Goal: Transaction & Acquisition: Purchase product/service

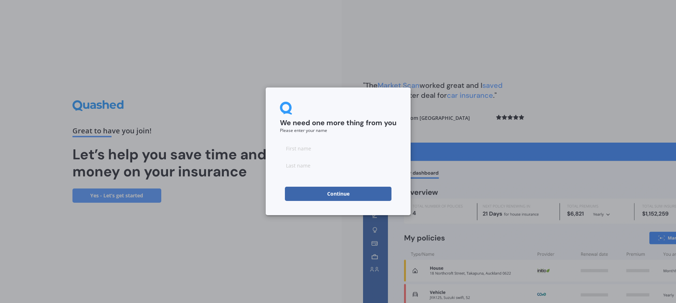
click at [292, 148] on input at bounding box center [338, 148] width 116 height 14
type input "Rex"
click at [299, 169] on input at bounding box center [338, 165] width 116 height 14
type input "Driver"
click at [331, 195] on button "Continue" at bounding box center [338, 193] width 107 height 14
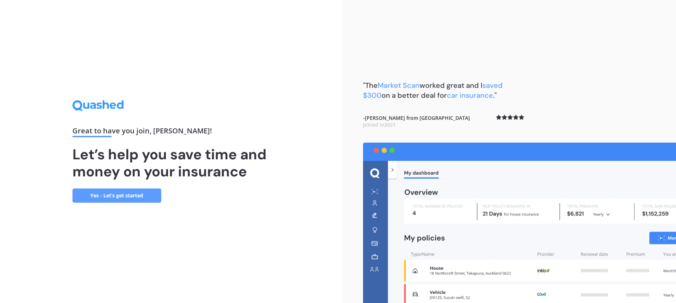
click at [105, 199] on link "Yes - Let’s get started" at bounding box center [116, 195] width 89 height 14
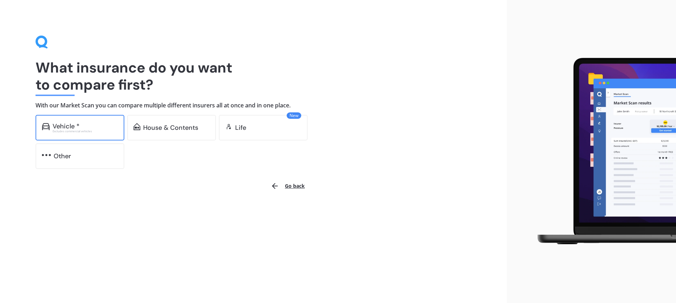
click at [82, 126] on div "Vehicle *" at bounding box center [85, 126] width 65 height 7
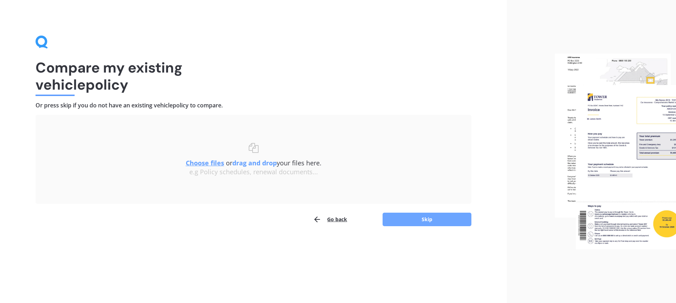
click at [425, 216] on button "Skip" at bounding box center [426, 218] width 89 height 13
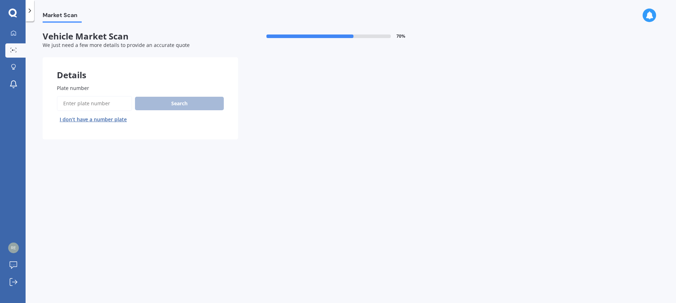
click at [70, 100] on input "Plate number" at bounding box center [94, 103] width 75 height 15
type input "LLB20"
click at [172, 102] on button "Search" at bounding box center [179, 103] width 89 height 13
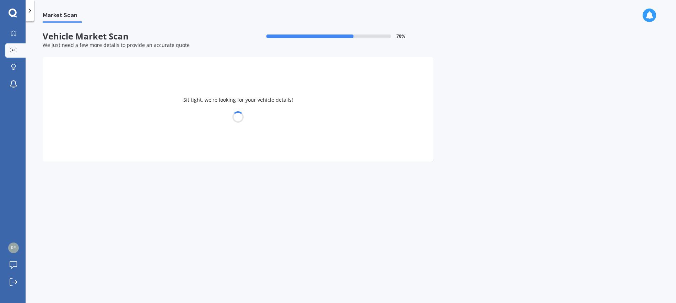
select select "KIA"
select select "STINGER"
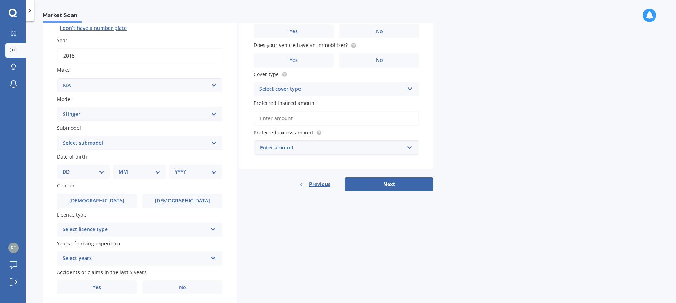
scroll to position [107, 0]
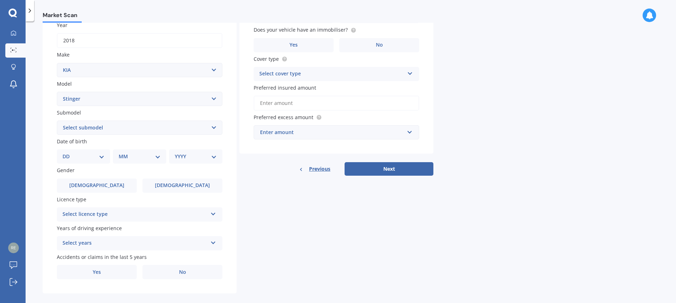
click at [102, 157] on select "DD 01 02 03 04 05 06 07 08 09 10 11 12 13 14 15 16 17 18 19 20 21 22 23 24 25 2…" at bounding box center [83, 156] width 42 height 8
select select "12"
click at [68, 152] on select "DD 01 02 03 04 05 06 07 08 09 10 11 12 13 14 15 16 17 18 19 20 21 22 23 24 25 2…" at bounding box center [83, 156] width 42 height 8
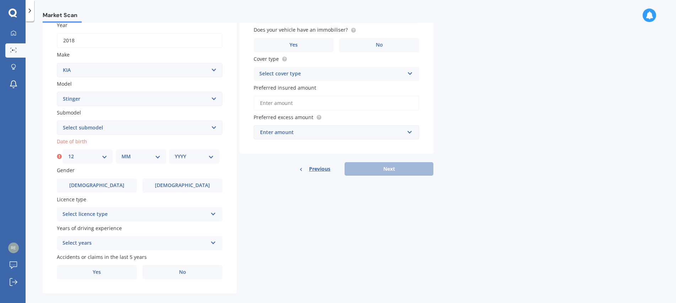
click at [159, 158] on select "MM 01 02 03 04 05 06 07 08 09 10 11 12" at bounding box center [140, 156] width 39 height 8
select select "02"
click at [121, 152] on select "MM 01 02 03 04 05 06 07 08 09 10 11 12" at bounding box center [140, 156] width 39 height 8
click at [213, 155] on select "YYYY 2025 2024 2023 2022 2021 2020 2019 2018 2017 2016 2015 2014 2013 2012 2011…" at bounding box center [194, 156] width 39 height 8
select select "1965"
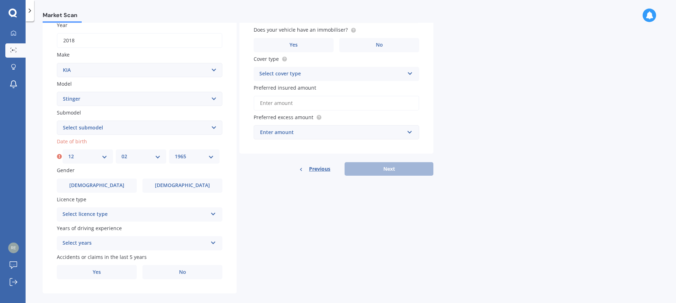
click at [175, 152] on select "YYYY 2025 2024 2023 2022 2021 2020 2019 2018 2017 2016 2015 2014 2013 2012 2011…" at bounding box center [194, 156] width 39 height 8
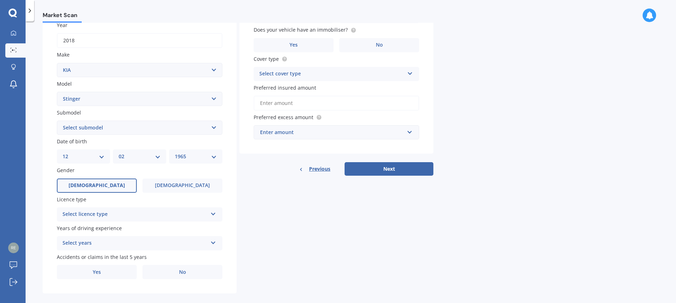
click at [94, 187] on span "[DEMOGRAPHIC_DATA]" at bounding box center [97, 185] width 56 height 6
click at [0, 0] on input "[DEMOGRAPHIC_DATA]" at bounding box center [0, 0] width 0 height 0
click at [214, 215] on icon at bounding box center [213, 212] width 6 height 5
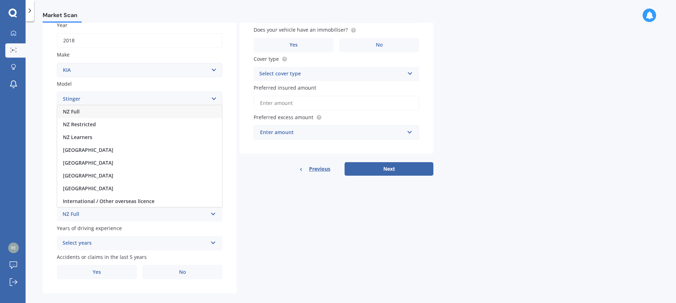
click at [82, 112] on div "NZ Full" at bounding box center [139, 111] width 165 height 13
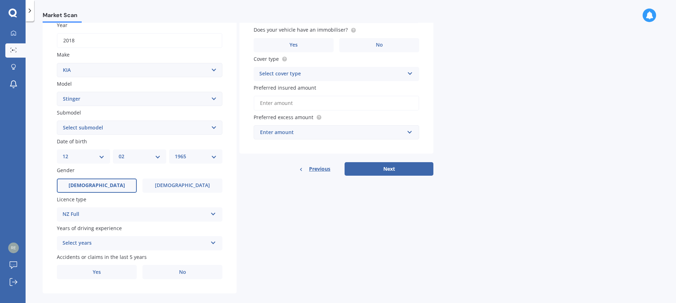
click at [214, 242] on icon at bounding box center [213, 241] width 6 height 5
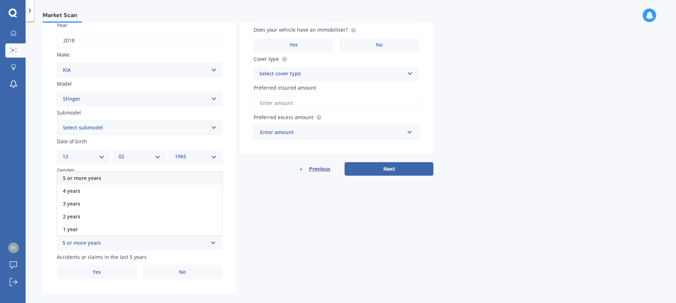
click at [78, 176] on span "5 or more years" at bounding box center [82, 177] width 38 height 7
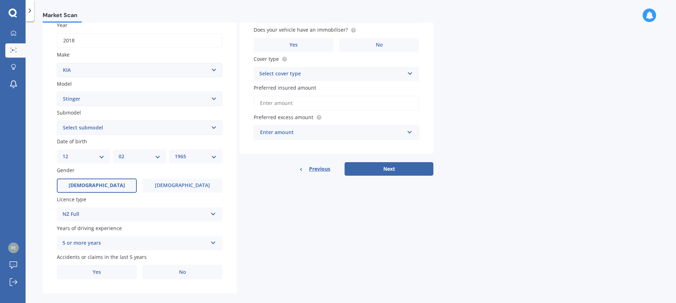
scroll to position [115, 0]
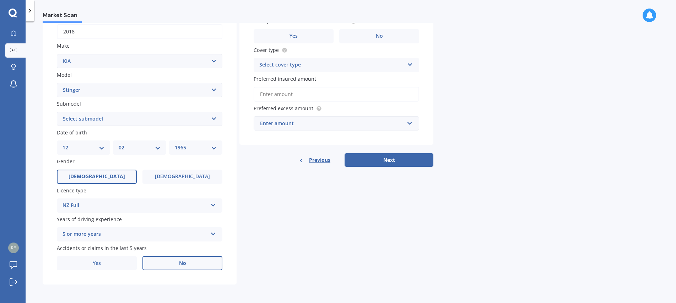
click at [183, 262] on span "No" at bounding box center [182, 263] width 7 height 6
click at [0, 0] on input "No" at bounding box center [0, 0] width 0 height 0
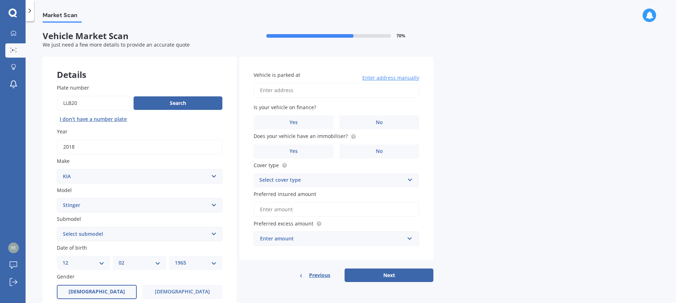
scroll to position [0, 0]
click at [277, 89] on input "Vehicle is parked at" at bounding box center [336, 90] width 165 height 15
type input "[STREET_ADDRESS]"
click at [384, 121] on label "No" at bounding box center [379, 122] width 80 height 14
click at [0, 0] on input "No" at bounding box center [0, 0] width 0 height 0
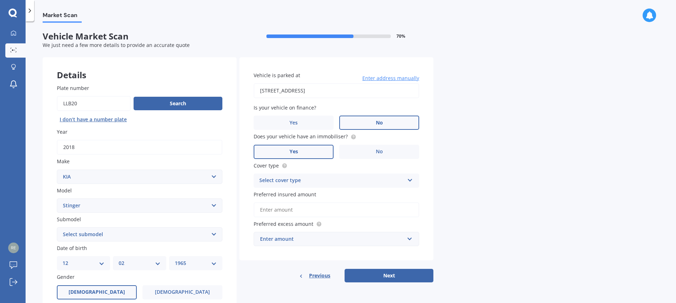
click at [294, 150] on span "Yes" at bounding box center [293, 151] width 9 height 6
click at [0, 0] on input "Yes" at bounding box center [0, 0] width 0 height 0
click at [410, 179] on icon at bounding box center [410, 178] width 6 height 5
click at [280, 192] on span "Comprehensive" at bounding box center [279, 194] width 38 height 7
click at [271, 210] on input "Preferred insured amount" at bounding box center [336, 209] width 165 height 15
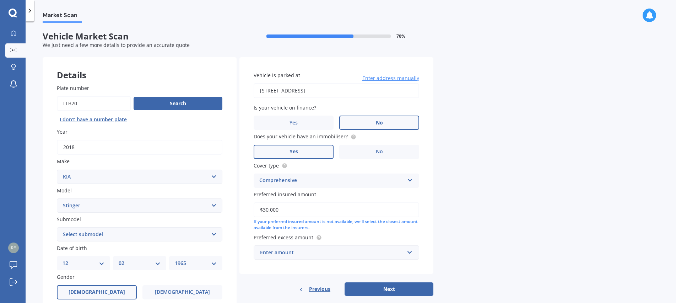
type input "$30,000"
click at [410, 253] on input "text" at bounding box center [333, 251] width 159 height 13
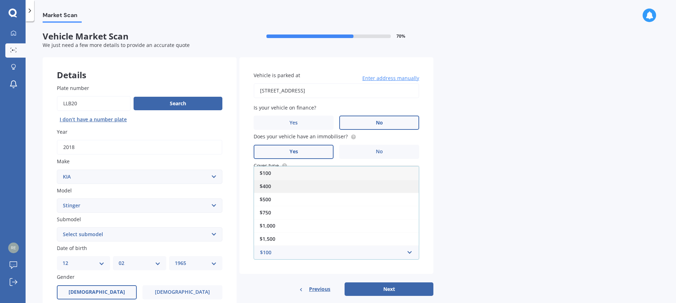
click at [277, 185] on div "$400" at bounding box center [336, 185] width 165 height 13
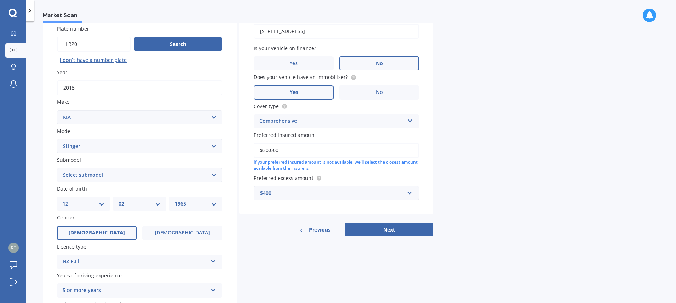
scroll to position [107, 0]
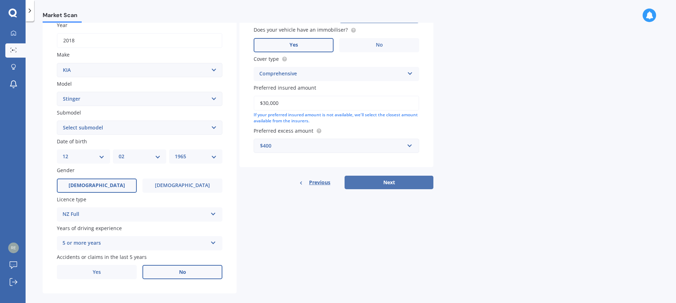
click at [391, 181] on button "Next" at bounding box center [388, 181] width 89 height 13
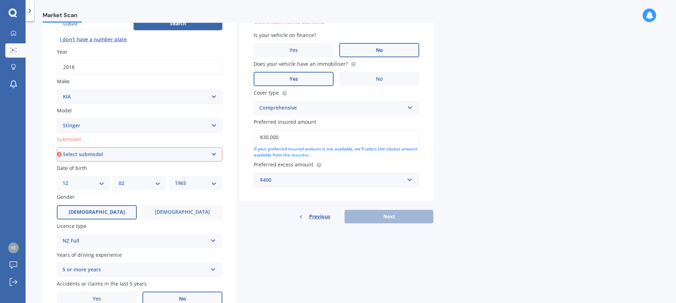
scroll to position [9, 0]
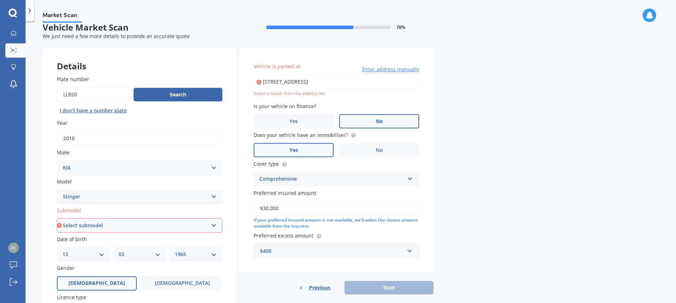
click at [342, 81] on input "[STREET_ADDRESS]" at bounding box center [336, 81] width 165 height 15
click at [383, 69] on span "Enter address manually" at bounding box center [390, 69] width 57 height 7
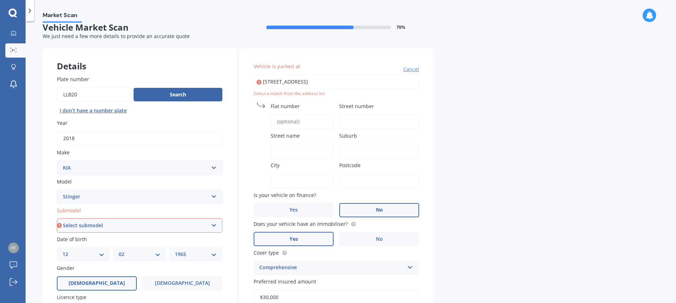
click at [353, 117] on input "Street number" at bounding box center [379, 121] width 80 height 15
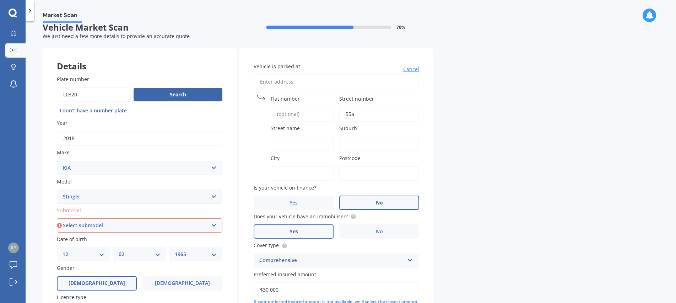
type input "55a"
type input "Wheretia"
click at [370, 150] on input "Suburb" at bounding box center [379, 143] width 80 height 15
type input "Central"
type input "Taupo"
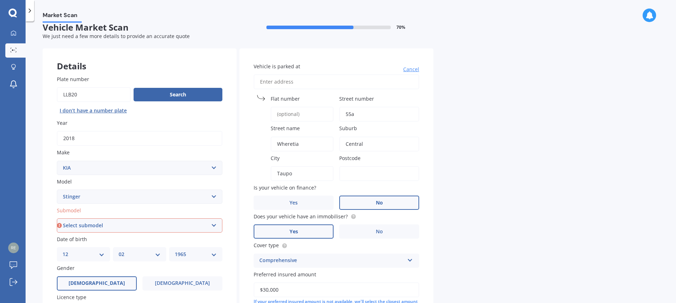
click at [402, 172] on input "Postcode" at bounding box center [379, 173] width 80 height 15
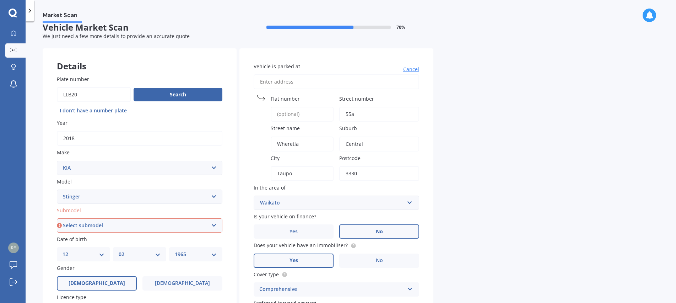
type input "3330"
click at [304, 200] on div "Waikato" at bounding box center [332, 203] width 144 height 8
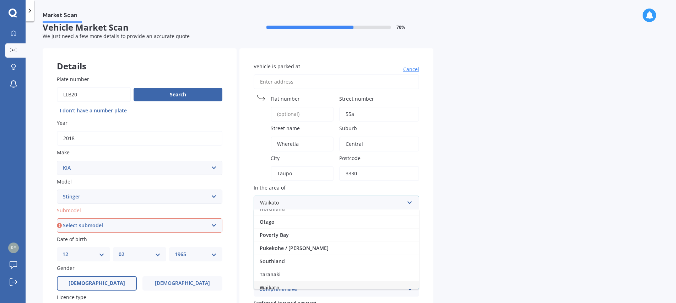
click at [269, 284] on span "Waikato" at bounding box center [270, 287] width 20 height 7
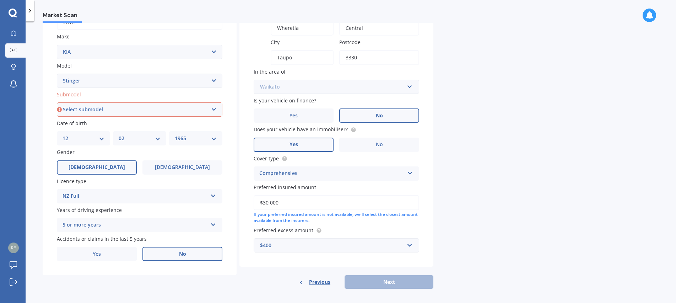
scroll to position [129, 0]
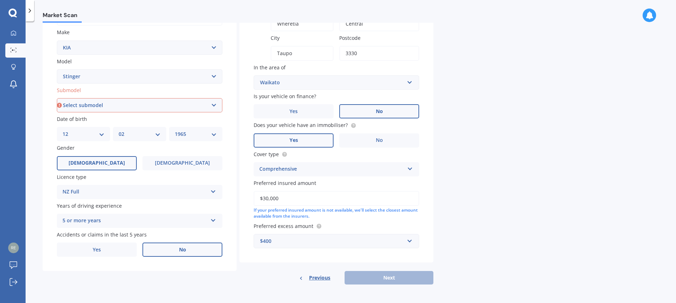
click at [370, 279] on div "Previous Next" at bounding box center [336, 277] width 194 height 13
drag, startPoint x: 363, startPoint y: 280, endPoint x: 341, endPoint y: 276, distance: 22.5
click at [362, 280] on div "Previous Next" at bounding box center [336, 277] width 194 height 13
click at [322, 213] on div "If your preferred insured amount is not available, we'll select the closest amo…" at bounding box center [336, 213] width 165 height 12
click at [360, 244] on div "$400" at bounding box center [332, 241] width 144 height 8
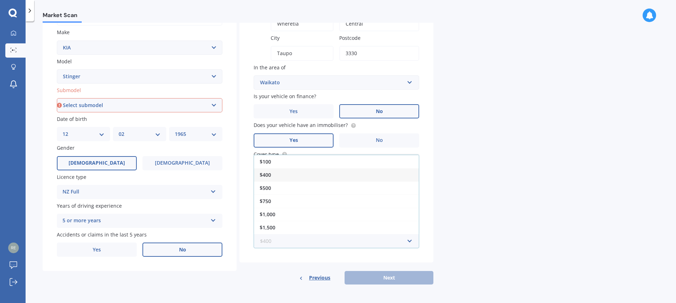
click at [360, 244] on input "text" at bounding box center [333, 240] width 159 height 13
click at [272, 176] on div "$400" at bounding box center [336, 174] width 165 height 13
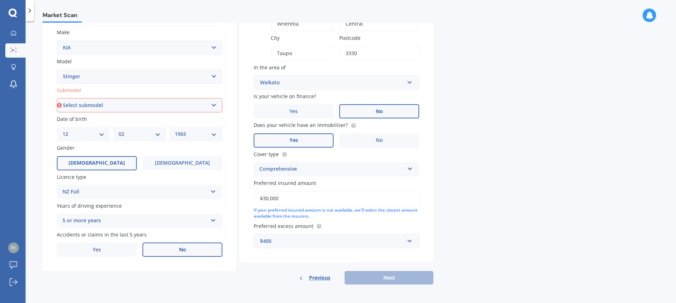
click at [387, 280] on div "Previous Next" at bounding box center [336, 277] width 194 height 13
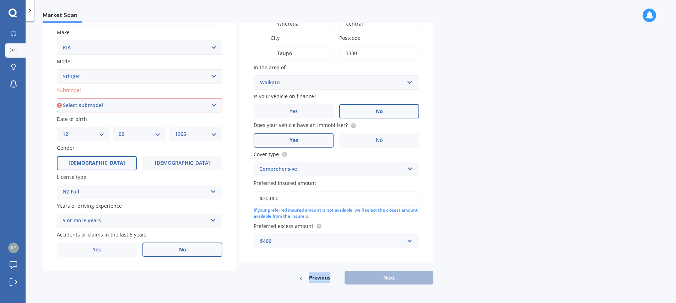
click at [316, 277] on span "Previous" at bounding box center [319, 277] width 21 height 11
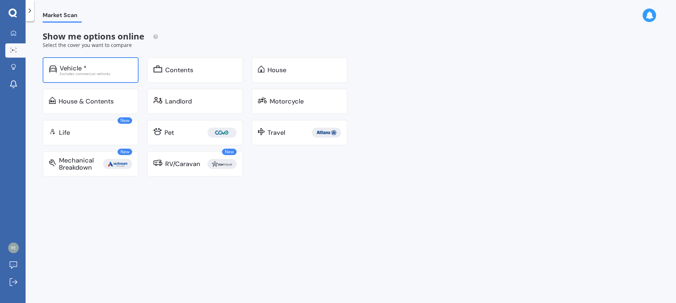
click at [84, 72] on div "Excludes commercial vehicles" at bounding box center [96, 74] width 72 height 4
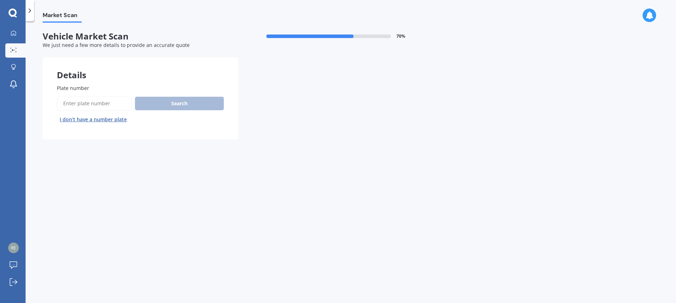
drag, startPoint x: 88, startPoint y: 100, endPoint x: 84, endPoint y: 105, distance: 6.6
click at [85, 104] on input "Plate number" at bounding box center [94, 103] width 75 height 15
type input "LLB20"
click at [194, 103] on button "Search" at bounding box center [179, 103] width 89 height 13
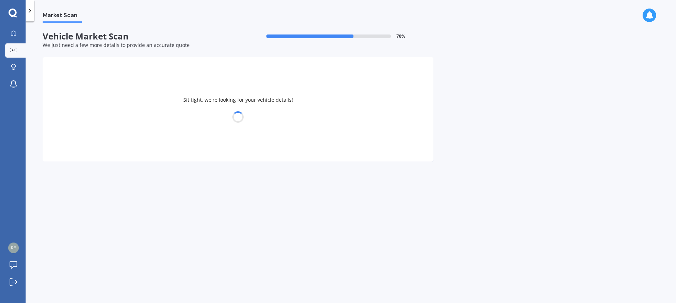
select select "KIA"
select select "STINGER"
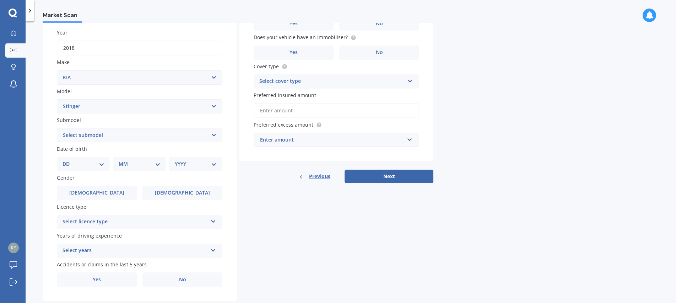
scroll to position [107, 0]
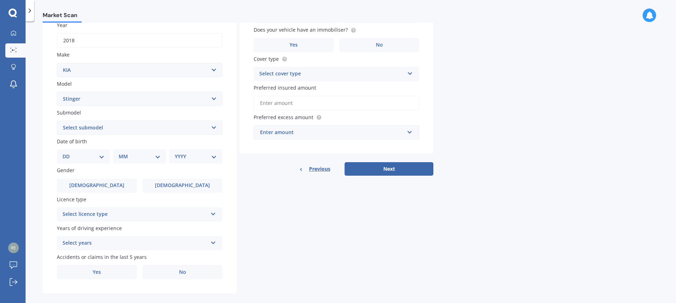
click at [103, 154] on select "DD 01 02 03 04 05 06 07 08 09 10 11 12 13 14 15 16 17 18 19 20 21 22 23 24 25 2…" at bounding box center [83, 156] width 42 height 8
select select "12"
click at [68, 152] on select "DD 01 02 03 04 05 06 07 08 09 10 11 12 13 14 15 16 17 18 19 20 21 22 23 24 25 2…" at bounding box center [83, 156] width 42 height 8
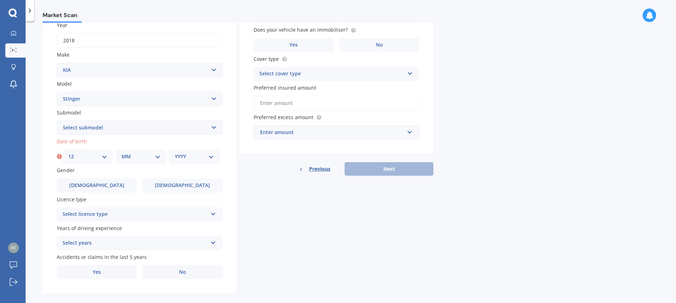
click at [160, 155] on select "MM 01 02 03 04 05 06 07 08 09 10 11 12" at bounding box center [140, 156] width 39 height 8
select select "02"
click at [121, 152] on select "MM 01 02 03 04 05 06 07 08 09 10 11 12" at bounding box center [140, 156] width 39 height 8
click at [212, 156] on select "YYYY 2025 2024 2023 2022 2021 2020 2019 2018 2017 2016 2015 2014 2013 2012 2011…" at bounding box center [194, 156] width 39 height 8
select select "1965"
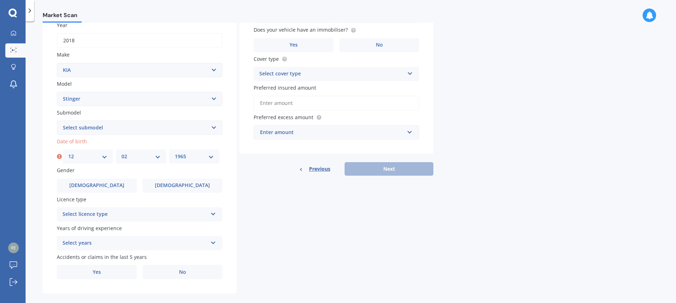
click at [175, 152] on select "YYYY 2025 2024 2023 2022 2021 2020 2019 2018 2017 2016 2015 2014 2013 2012 2011…" at bounding box center [194, 156] width 39 height 8
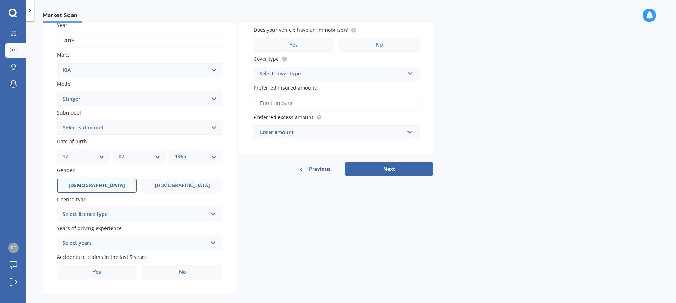
click at [91, 186] on span "[DEMOGRAPHIC_DATA]" at bounding box center [97, 185] width 56 height 6
click at [0, 0] on input "[DEMOGRAPHIC_DATA]" at bounding box center [0, 0] width 0 height 0
click at [217, 214] on div "Select licence type NZ Full NZ Restricted NZ Learners [GEOGRAPHIC_DATA] [GEOGRA…" at bounding box center [139, 214] width 165 height 14
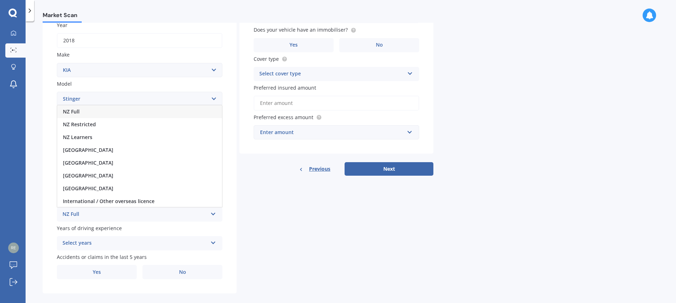
click at [83, 113] on div "NZ Full" at bounding box center [139, 111] width 165 height 13
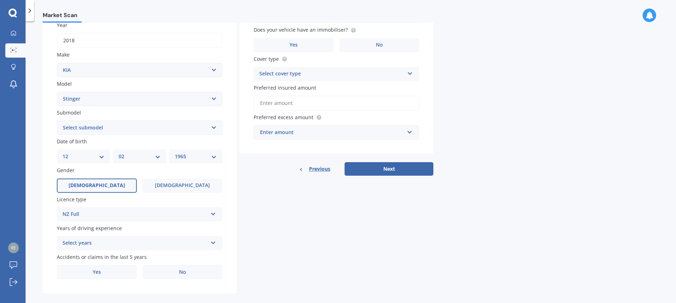
click at [210, 241] on icon at bounding box center [213, 241] width 6 height 5
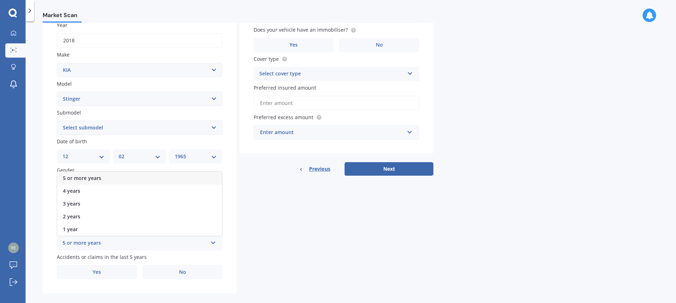
click at [107, 178] on div "5 or more years" at bounding box center [139, 178] width 165 height 13
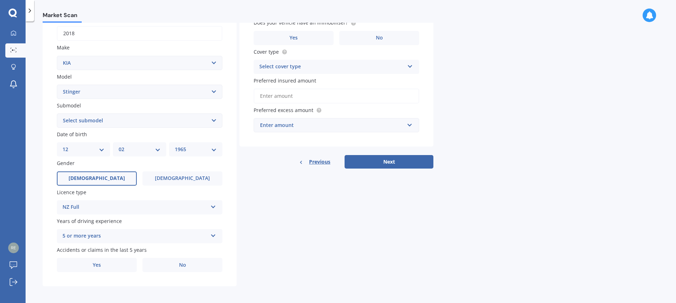
scroll to position [115, 0]
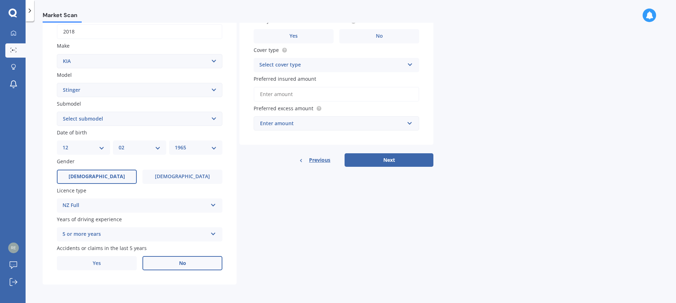
click at [172, 262] on label "No" at bounding box center [182, 263] width 80 height 14
click at [0, 0] on input "No" at bounding box center [0, 0] width 0 height 0
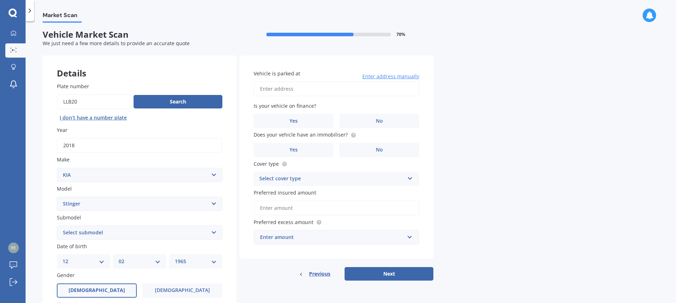
scroll to position [0, 0]
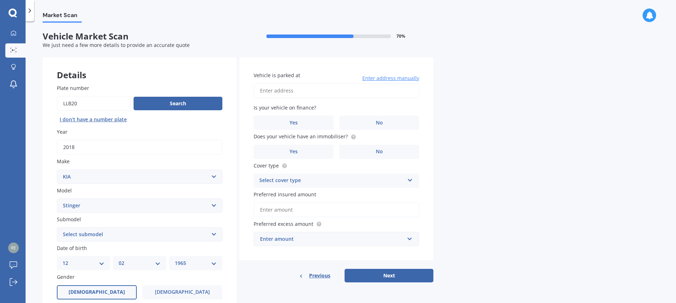
click at [267, 94] on input "Vehicle is parked at" at bounding box center [336, 90] width 165 height 15
type input "[STREET_ADDRESS]"
click at [371, 124] on label "No" at bounding box center [379, 122] width 80 height 14
click at [0, 0] on input "No" at bounding box center [0, 0] width 0 height 0
click at [284, 152] on label "Yes" at bounding box center [294, 152] width 80 height 14
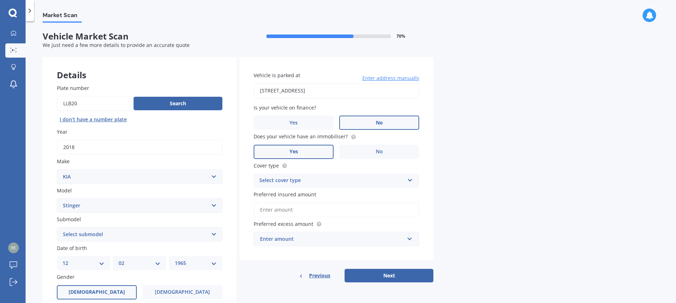
click at [0, 0] on input "Yes" at bounding box center [0, 0] width 0 height 0
click at [411, 178] on icon at bounding box center [410, 178] width 6 height 5
click at [287, 195] on span "Comprehensive" at bounding box center [279, 194] width 38 height 7
click at [283, 206] on input "Preferred insured amount" at bounding box center [336, 209] width 165 height 15
type input "$30,000"
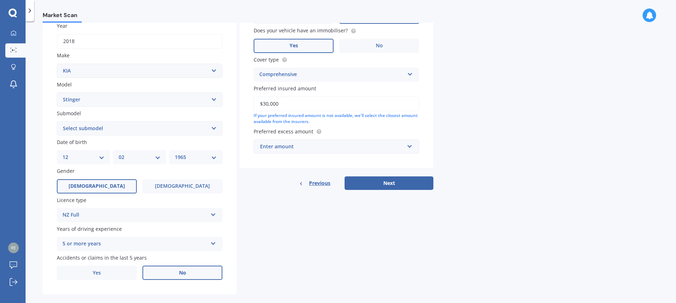
scroll to position [107, 0]
click at [408, 147] on input "text" at bounding box center [333, 145] width 159 height 13
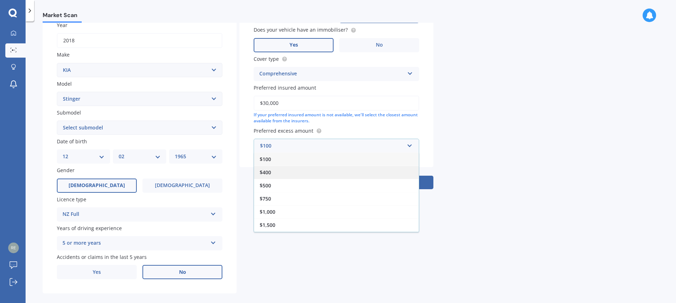
click at [277, 172] on div "$400" at bounding box center [336, 171] width 165 height 13
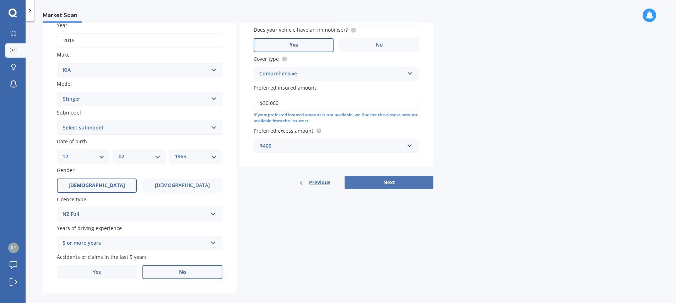
click at [384, 181] on button "Next" at bounding box center [388, 181] width 89 height 13
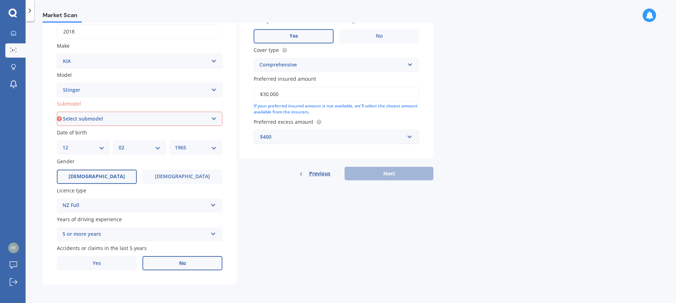
click at [212, 118] on select "Select submodel 2.0 EX turbo 2.0 GT line V6 3.3 twin turbo" at bounding box center [139, 119] width 165 height 14
select select "V6 3.3 TWIN TURBO"
click at [57, 112] on select "Select submodel 2.0 EX turbo 2.0 GT line V6 3.3 twin turbo" at bounding box center [139, 119] width 165 height 14
click at [385, 173] on button "Next" at bounding box center [388, 173] width 89 height 13
select select "12"
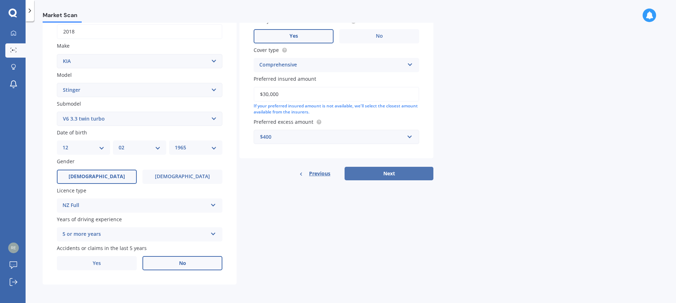
select select "02"
select select "1965"
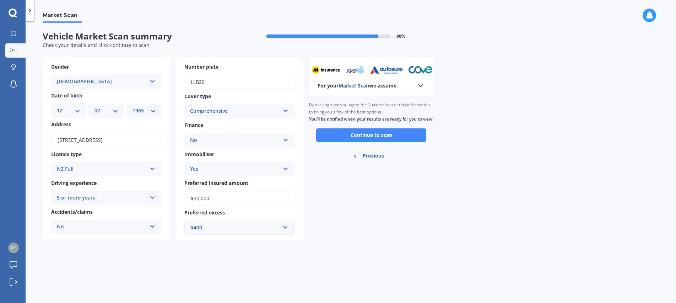
scroll to position [0, 0]
click at [375, 142] on button "Continue to scan" at bounding box center [371, 134] width 110 height 13
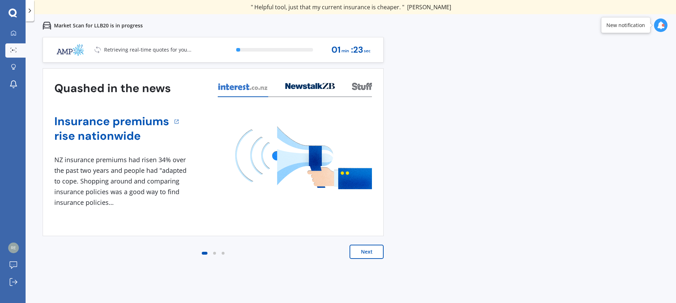
click at [364, 251] on button "Next" at bounding box center [366, 251] width 34 height 14
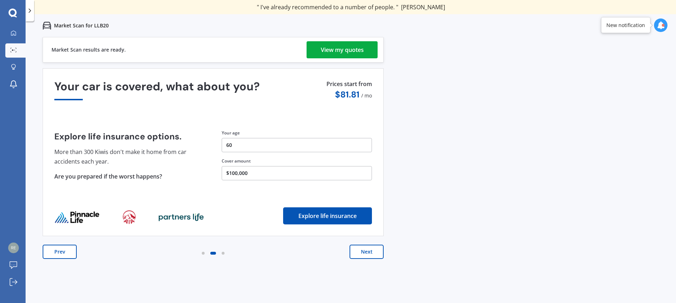
click at [341, 49] on div "View my quotes" at bounding box center [342, 49] width 43 height 17
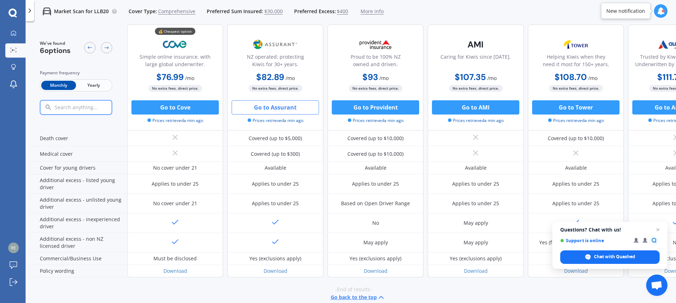
scroll to position [334, 0]
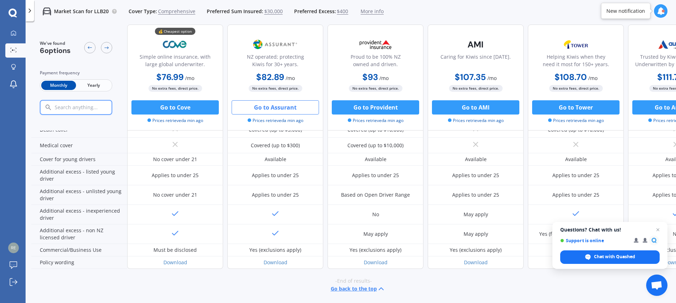
click at [271, 106] on button "Go to Assurant" at bounding box center [275, 107] width 87 height 14
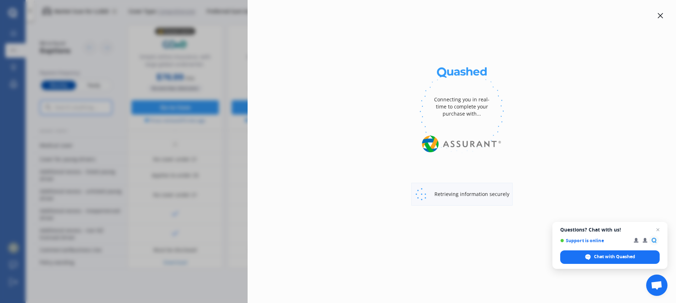
select select "full"
select select "0"
select select "Waikato"
select select "KIA"
select select "V6 3.3 TWIN TURBO"
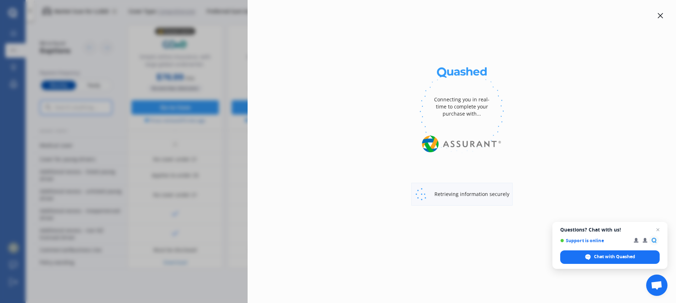
select select "STINGER"
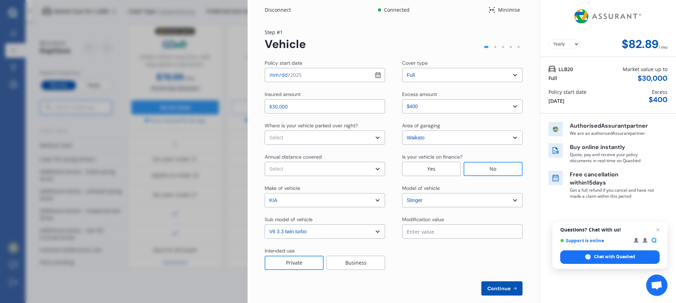
select select "Monthly"
click at [376, 140] on select "Select In a garage On own property On street or road" at bounding box center [325, 137] width 120 height 14
select select "On own property"
click at [265, 130] on select "Select In a garage On own property On street or road" at bounding box center [325, 137] width 120 height 14
click at [376, 170] on select "Select Low (less than 15,000km per year) Average (15,000-30,000km per year) Hig…" at bounding box center [325, 169] width 120 height 14
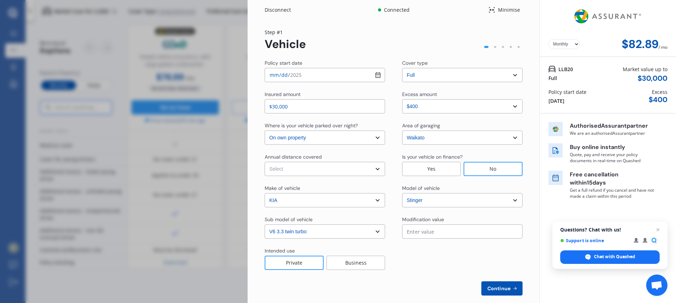
select select "20000"
click at [265, 162] on select "Select Low (less than 15,000km per year) Average (15,000-30,000km per year) Hig…" at bounding box center [325, 169] width 120 height 14
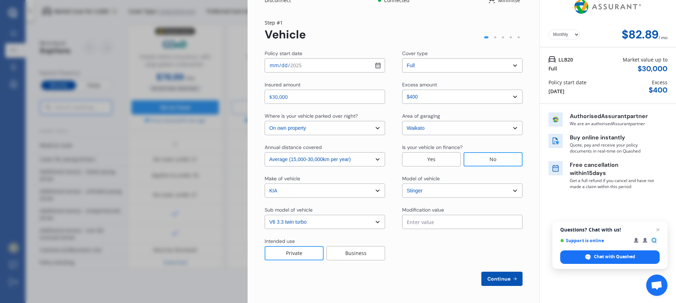
click at [490, 278] on span "Continue" at bounding box center [499, 279] width 26 height 6
select select "Mr"
select select "12"
select select "02"
select select "1965"
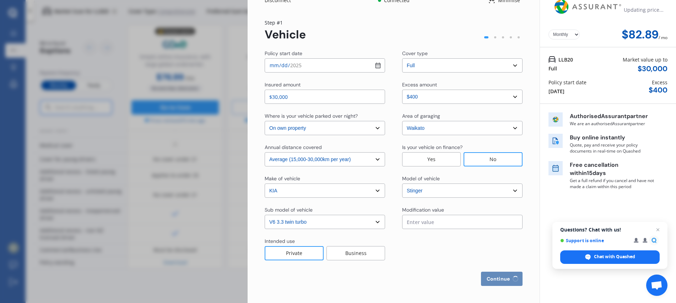
select select "full"
select select "more than 4 years"
select select "[GEOGRAPHIC_DATA]"
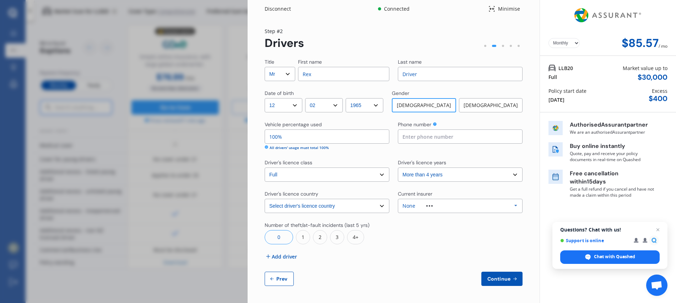
scroll to position [0, 0]
click at [421, 141] on input at bounding box center [460, 137] width 125 height 14
click at [513, 176] on select "Select driver's licence years Less than 1 year 1-2 years 2-4 years More than 4 …" at bounding box center [460, 175] width 125 height 14
click at [513, 175] on select "Select driver's licence years Less than 1 year 1-2 years 2-4 years More than 4 …" at bounding box center [460, 175] width 125 height 14
click at [415, 137] on input at bounding box center [460, 137] width 125 height 14
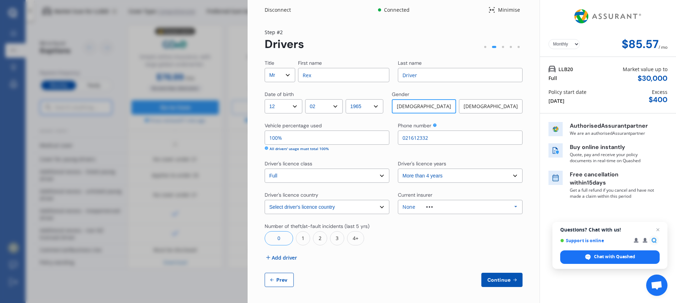
type input "021612332"
click at [303, 239] on div "1" at bounding box center [303, 238] width 14 height 14
click at [491, 282] on span "Continue" at bounding box center [499, 280] width 26 height 6
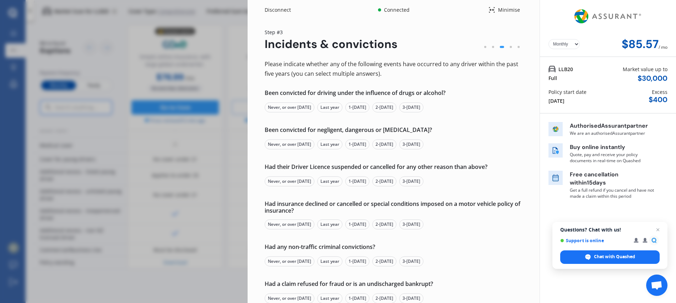
click at [281, 108] on div "Never, or over [DATE]" at bounding box center [290, 107] width 50 height 10
click at [281, 142] on div "Never, or over [DATE]" at bounding box center [290, 144] width 50 height 10
click at [278, 180] on div "Never, or over [DATE]" at bounding box center [290, 181] width 50 height 10
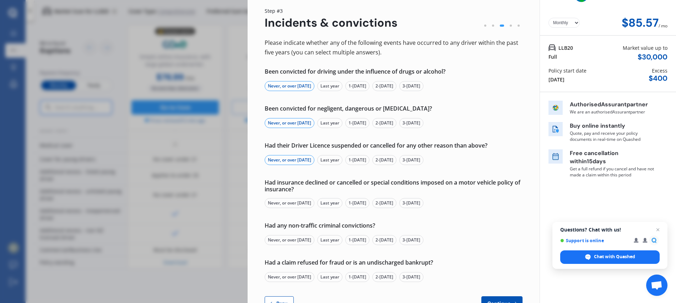
scroll to position [46, 0]
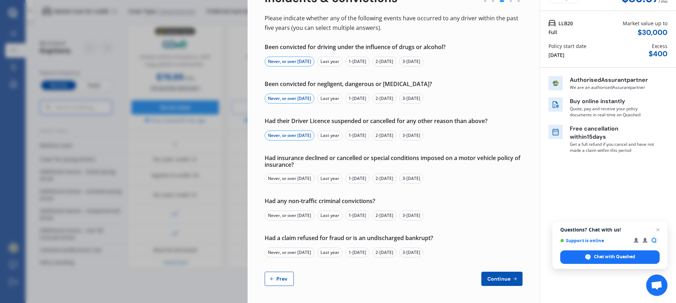
click at [281, 178] on div "Never, or over [DATE]" at bounding box center [290, 178] width 50 height 10
click at [279, 214] on div "Never, or over [DATE]" at bounding box center [290, 215] width 50 height 10
click at [282, 252] on div "Never, or over [DATE]" at bounding box center [290, 252] width 50 height 10
click at [492, 277] on span "Continue" at bounding box center [499, 279] width 26 height 6
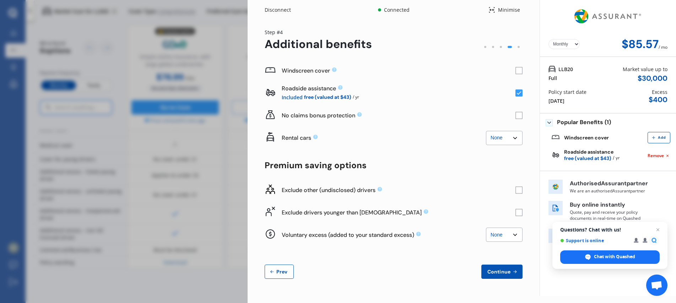
scroll to position [0, 0]
click at [518, 70] on rect at bounding box center [518, 70] width 7 height 7
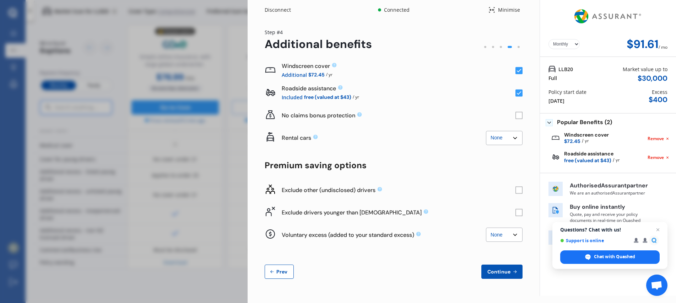
click at [519, 116] on rect at bounding box center [518, 115] width 7 height 7
